Goal: Transaction & Acquisition: Purchase product/service

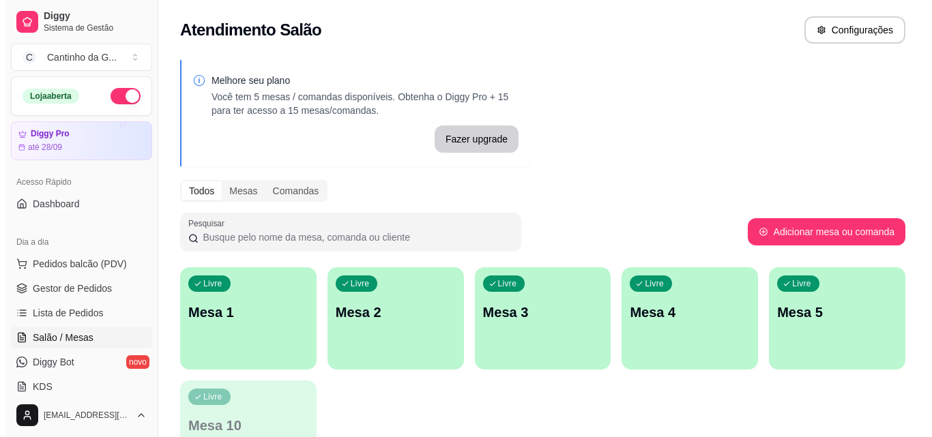
scroll to position [136, 0]
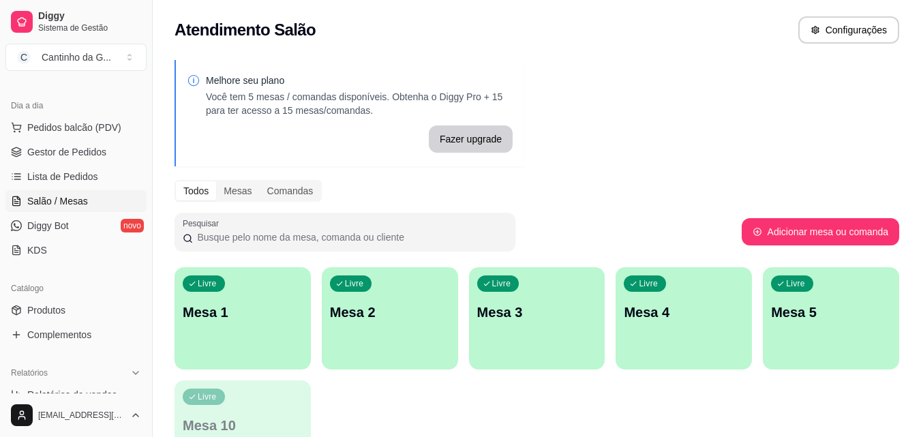
click at [252, 315] on p "Mesa 1" at bounding box center [243, 312] width 120 height 19
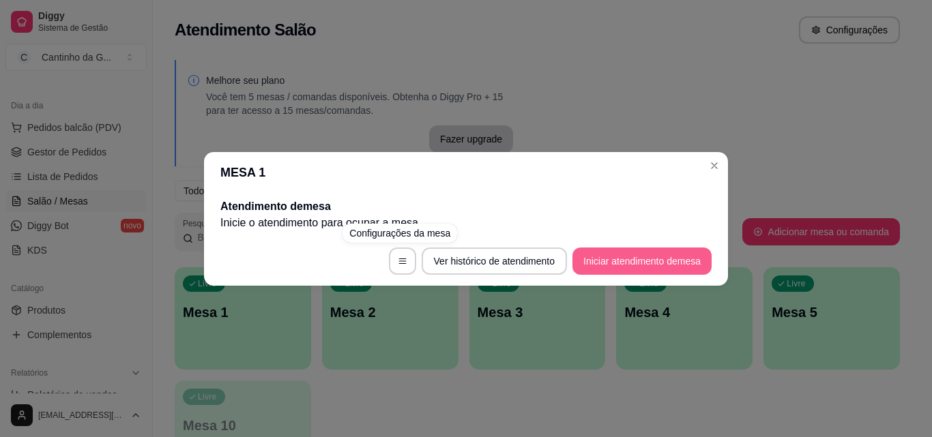
click at [647, 264] on button "Iniciar atendimento de mesa" at bounding box center [641, 261] width 139 height 27
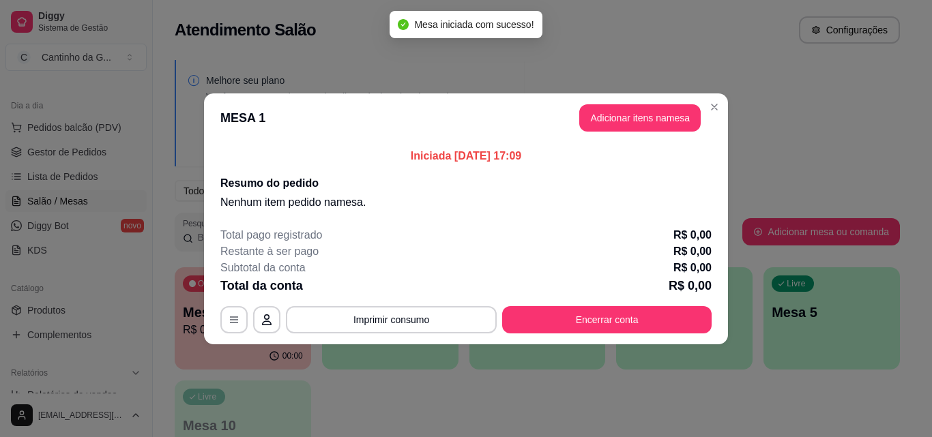
click at [660, 102] on header "MESA 1 Adicionar itens na mesa" at bounding box center [466, 117] width 524 height 49
click at [660, 108] on button "Adicionar itens na mesa" at bounding box center [639, 117] width 121 height 27
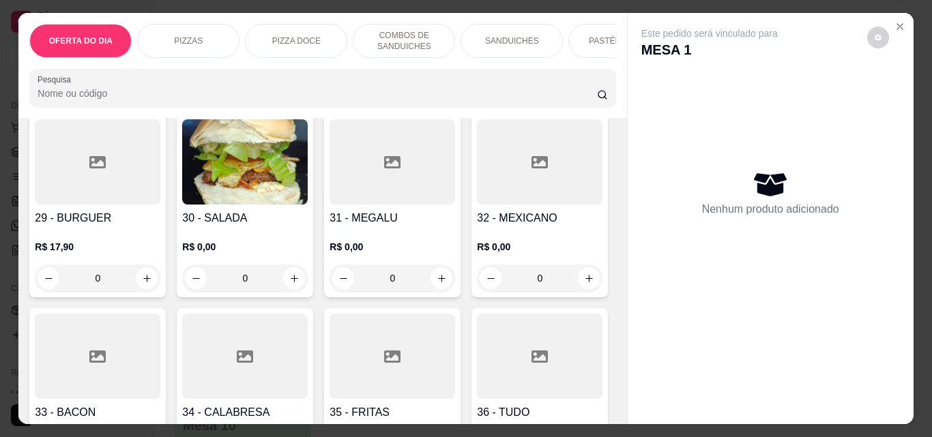
scroll to position [1091, 0]
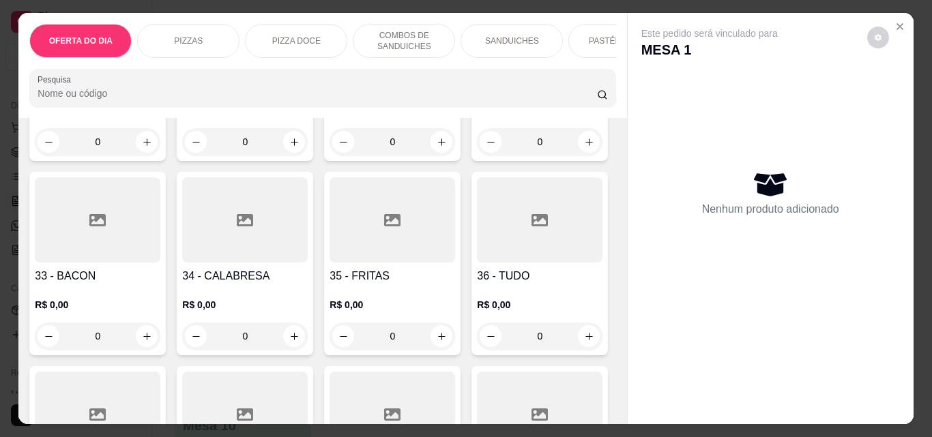
click at [160, 342] on div "0" at bounding box center [97, 336] width 125 height 27
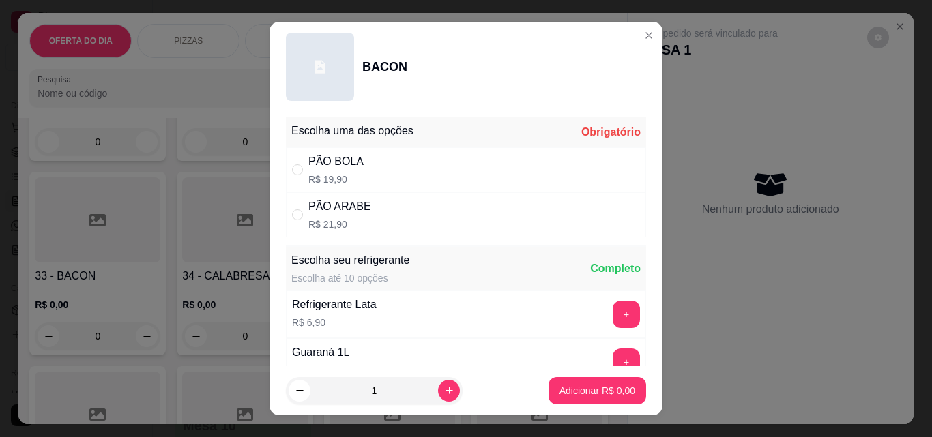
click at [452, 166] on div "PÃO BOLA R$ 19,90" at bounding box center [466, 169] width 360 height 45
radio input "true"
click at [554, 386] on p "Adicionar R$ 19,90" at bounding box center [594, 391] width 81 height 14
type input "1"
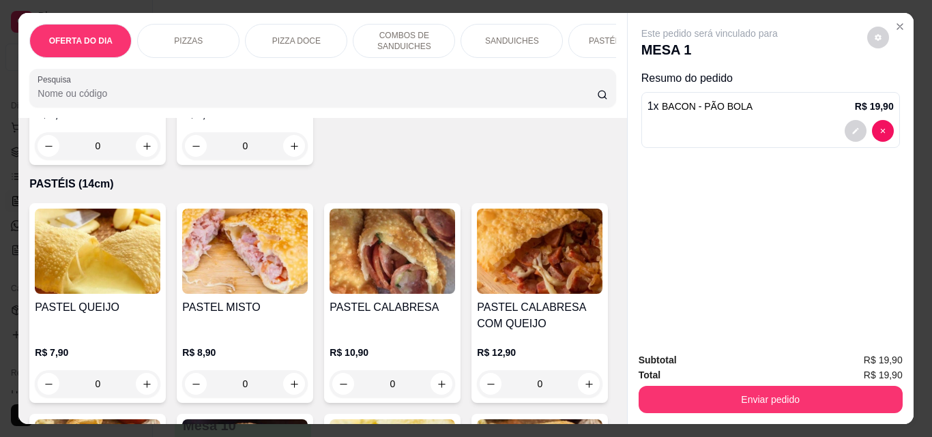
scroll to position [1705, 0]
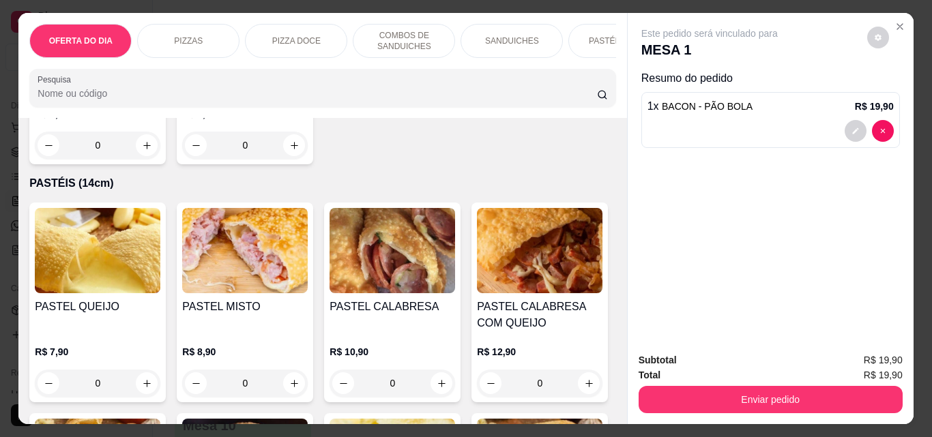
click at [143, 159] on div "0" at bounding box center [97, 145] width 125 height 27
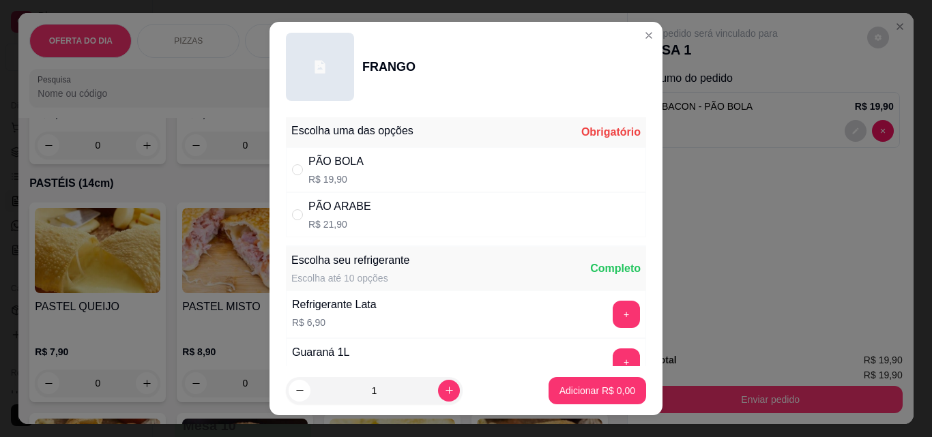
click at [355, 209] on div "PÃO ARABE" at bounding box center [339, 206] width 63 height 16
radio input "true"
click at [584, 393] on p "Adicionar R$ 21,90" at bounding box center [594, 391] width 81 height 14
type input "1"
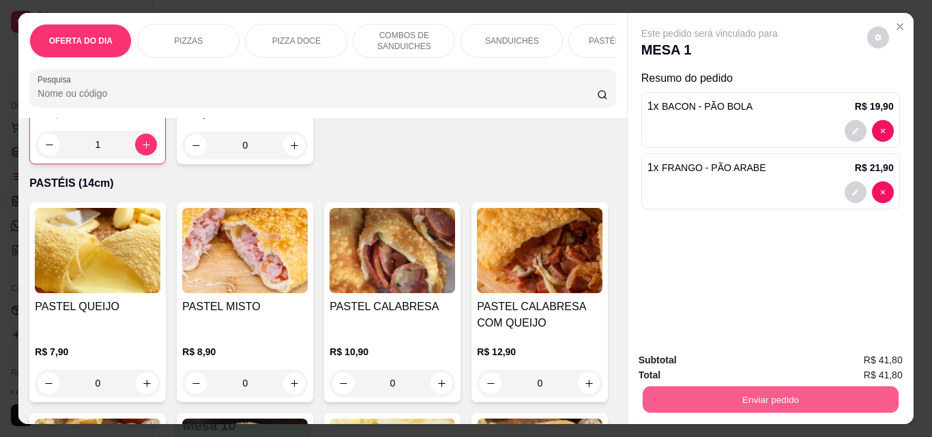
click at [713, 397] on button "Enviar pedido" at bounding box center [770, 399] width 256 height 27
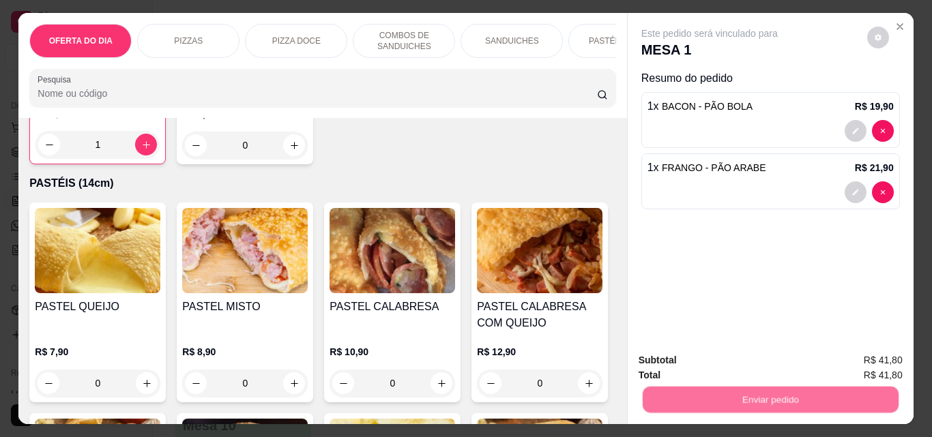
click at [694, 369] on button "Não registrar e enviar pedido" at bounding box center [725, 361] width 142 height 26
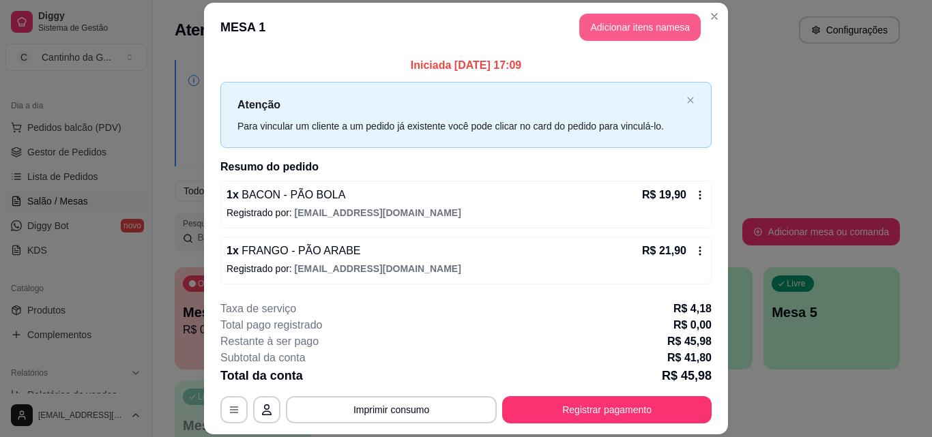
click at [611, 24] on button "Adicionar itens na mesa" at bounding box center [639, 27] width 121 height 27
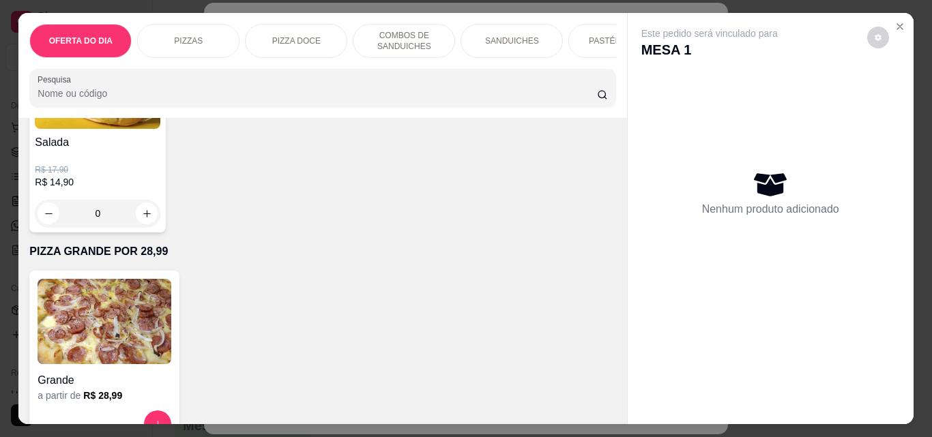
scroll to position [3615, 0]
type input "1"
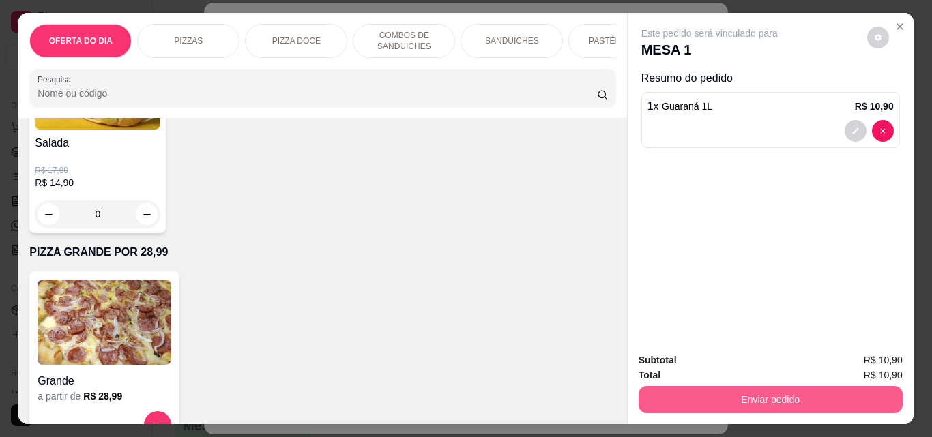
click at [748, 388] on button "Enviar pedido" at bounding box center [770, 399] width 264 height 27
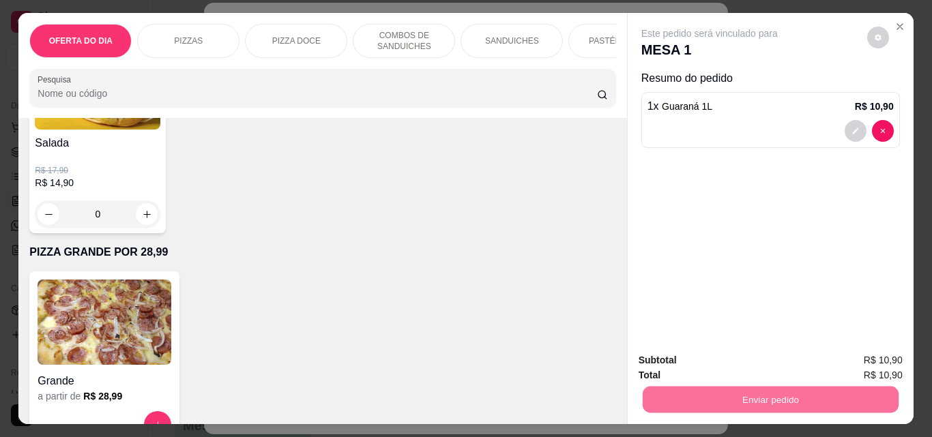
click at [760, 353] on button "Não registrar e enviar pedido" at bounding box center [725, 361] width 142 height 26
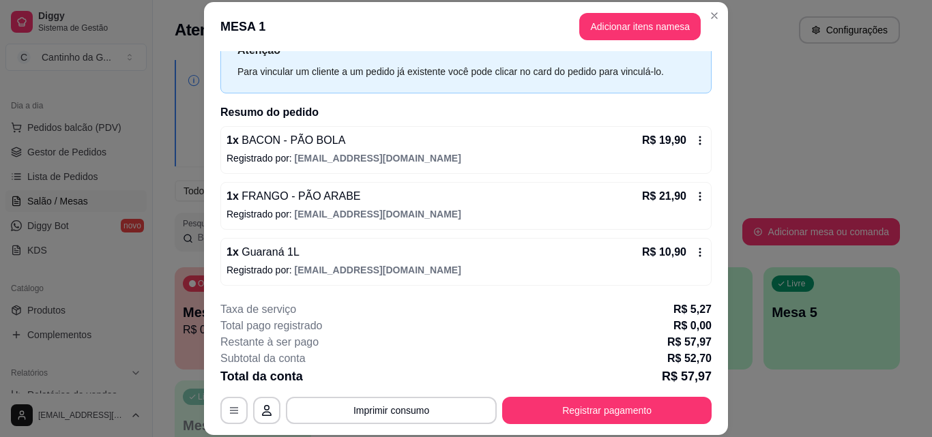
scroll to position [55, 0]
click at [368, 413] on button "Imprimir consumo" at bounding box center [391, 410] width 205 height 27
click at [379, 381] on button "IMPRESSORA" at bounding box center [390, 379] width 99 height 22
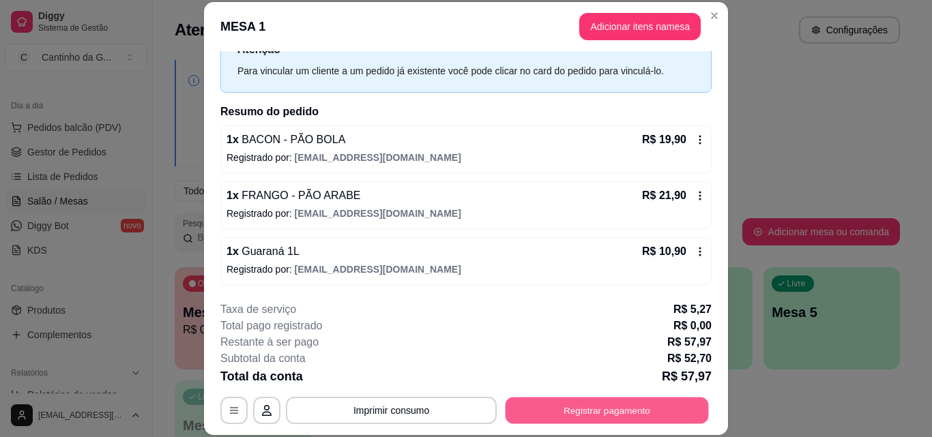
click at [576, 415] on button "Registrar pagamento" at bounding box center [606, 410] width 203 height 27
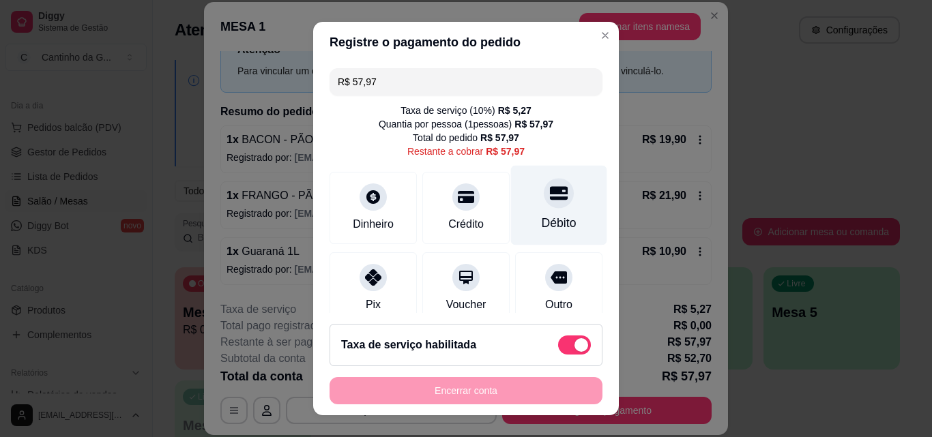
click at [538, 210] on div "Débito" at bounding box center [559, 206] width 96 height 80
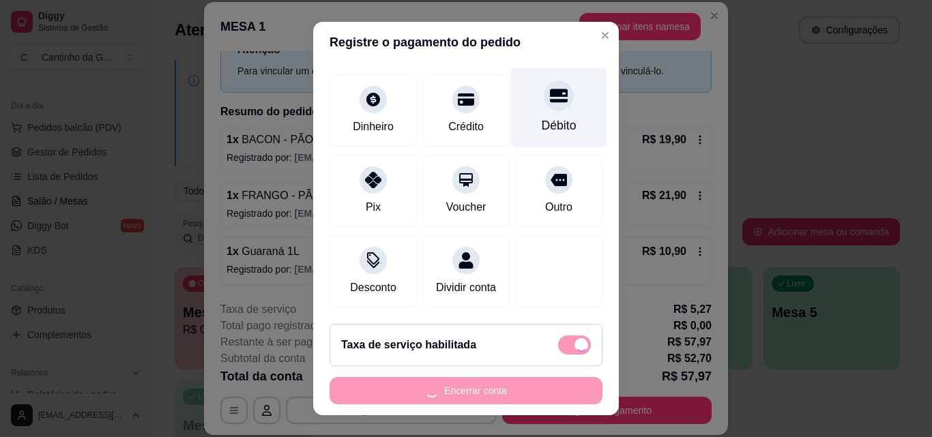
scroll to position [114, 0]
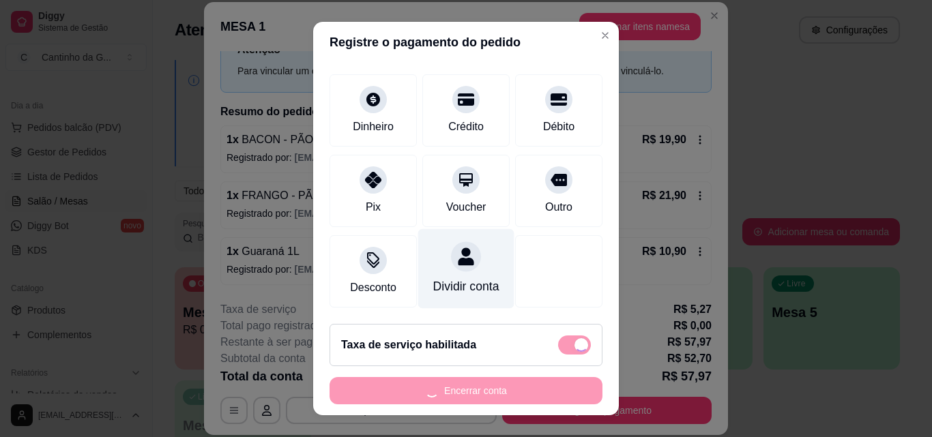
type input "R$ 0,00"
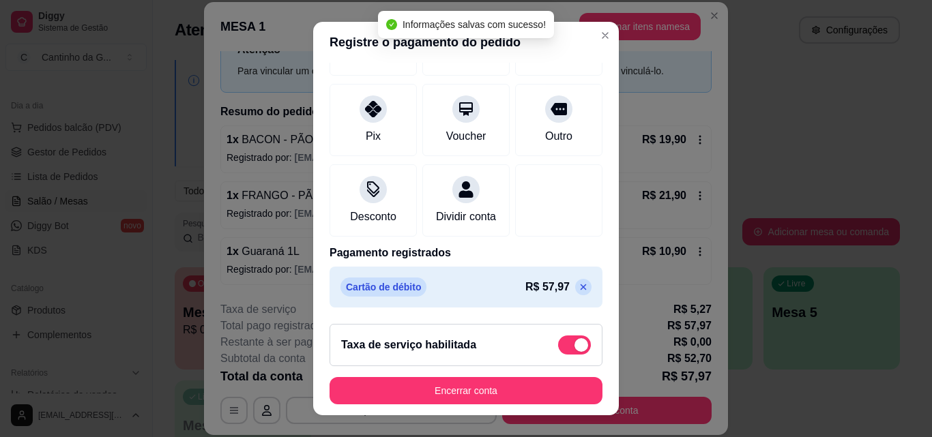
scroll to position [171, 0]
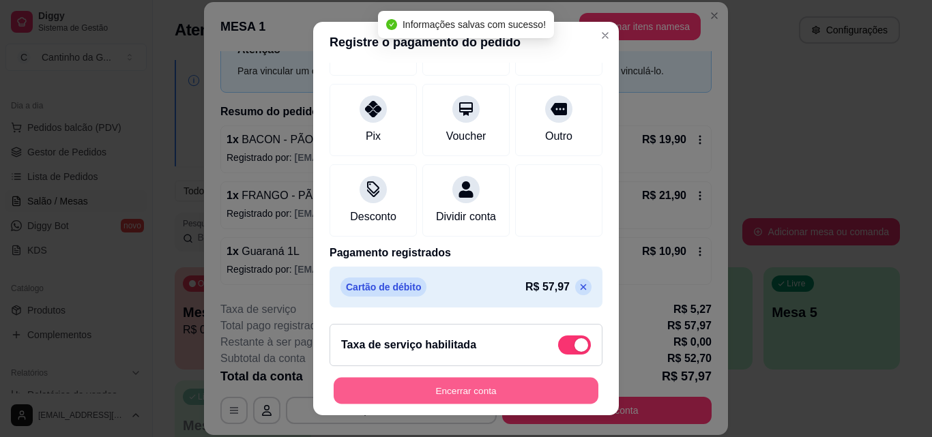
click at [484, 389] on button "Encerrar conta" at bounding box center [466, 391] width 265 height 27
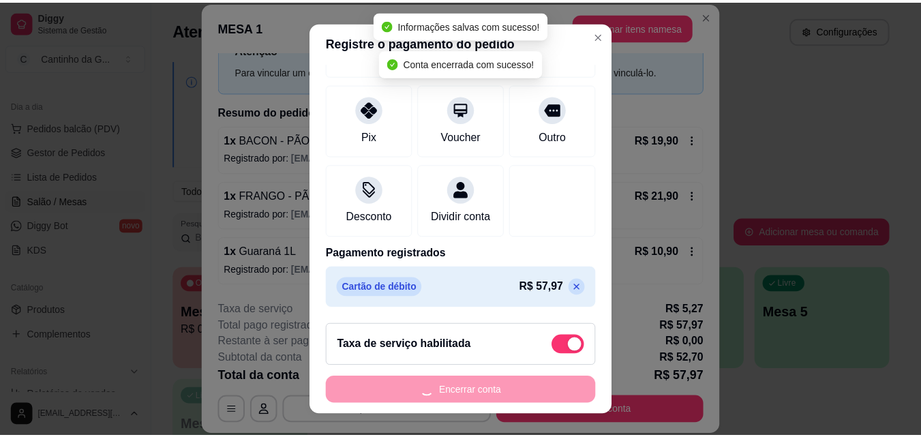
scroll to position [0, 0]
